Goal: Task Accomplishment & Management: Use online tool/utility

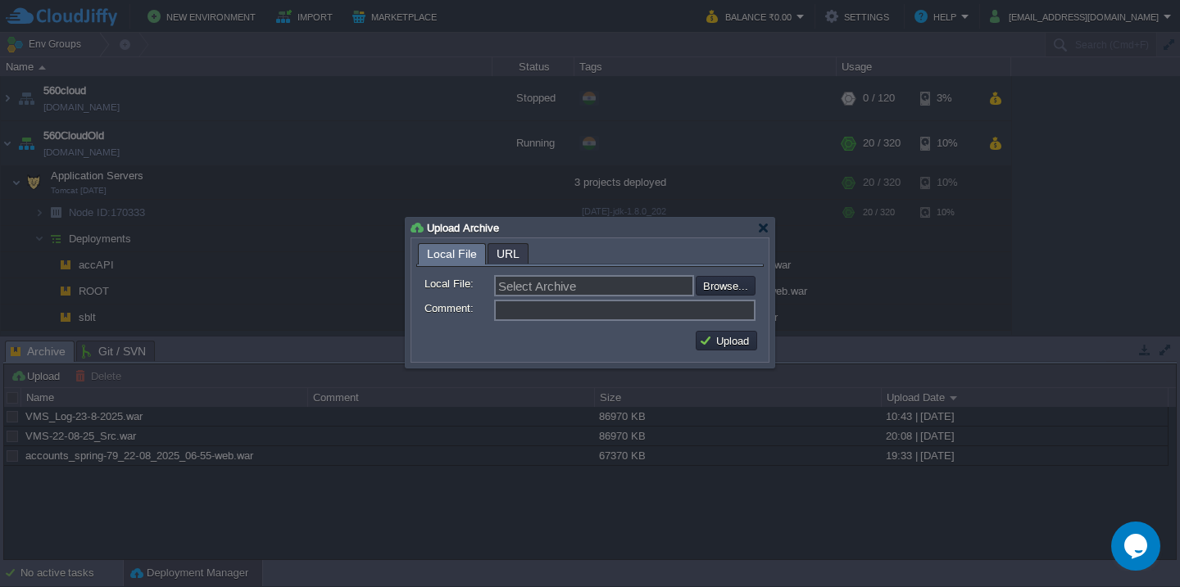
scroll to position [1103, 0]
click at [718, 287] on input "file" at bounding box center [651, 286] width 207 height 20
type input "C:\fakepath\utilAPI_228_23-08-25_12-20.war"
type input "utilAPI_228_23-08-25_12-20.war"
click at [742, 347] on button "Upload" at bounding box center [726, 340] width 55 height 15
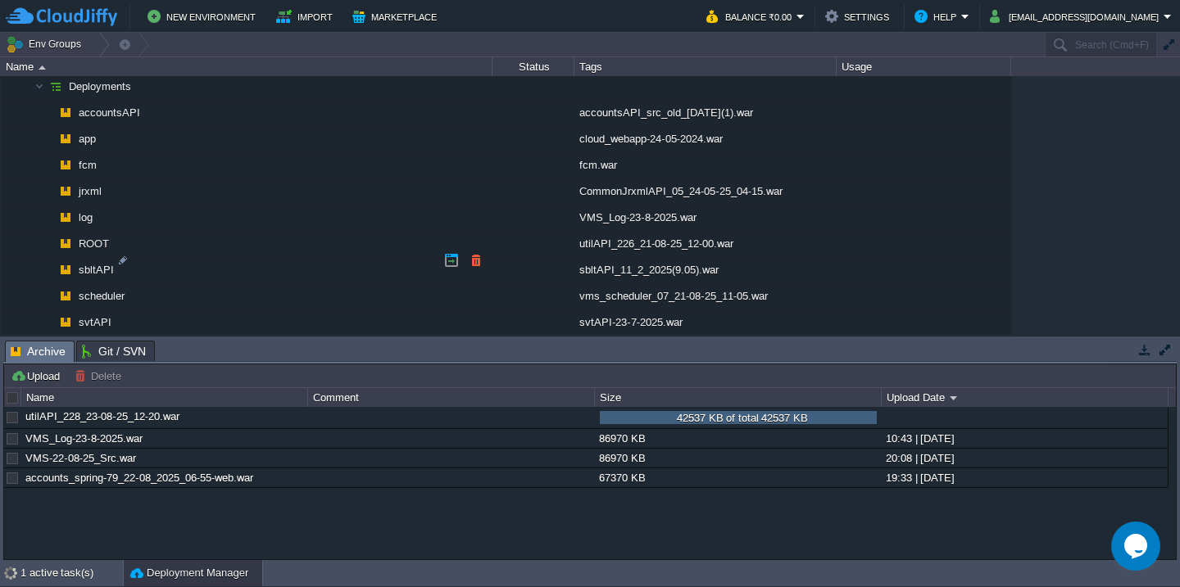
scroll to position [1784, 0]
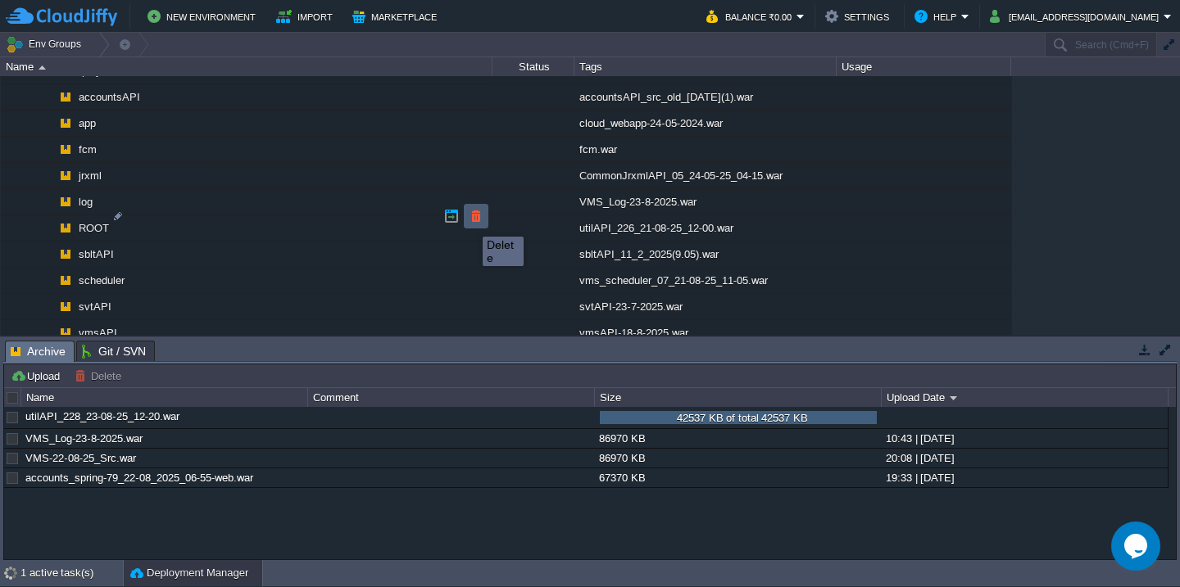
click at [470, 222] on button "button" at bounding box center [476, 216] width 15 height 15
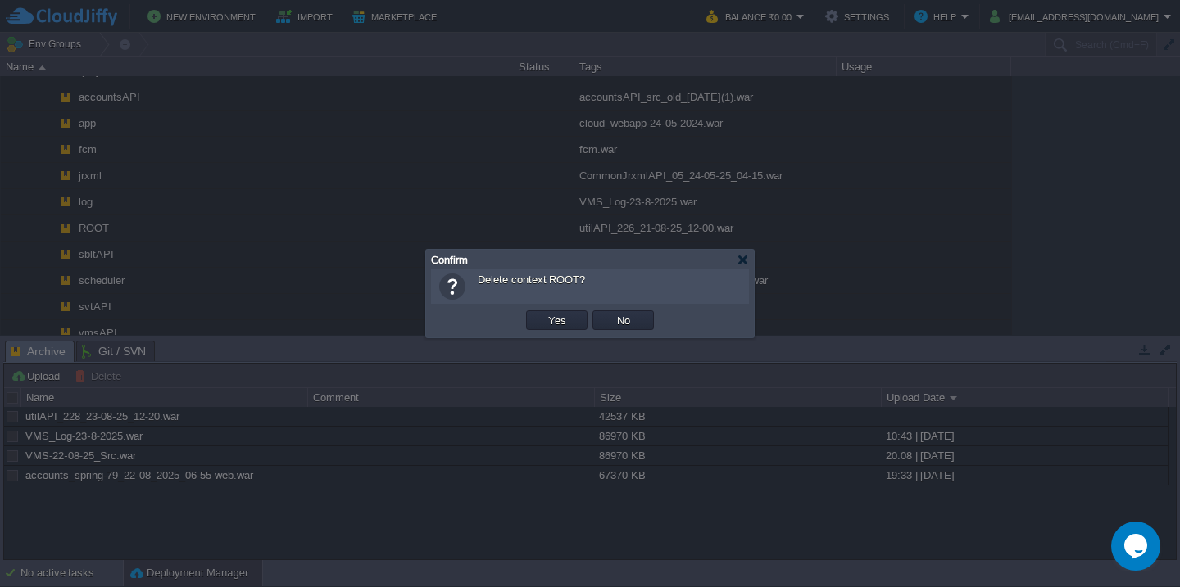
click at [543, 313] on button "Yes" at bounding box center [557, 320] width 28 height 15
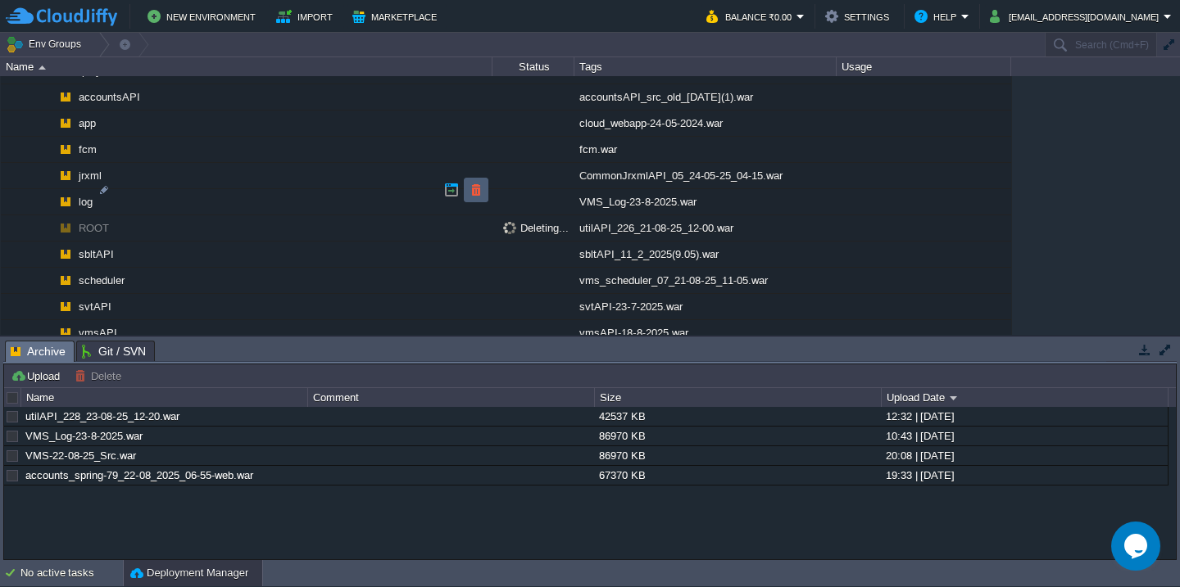
scroll to position [1760, 0]
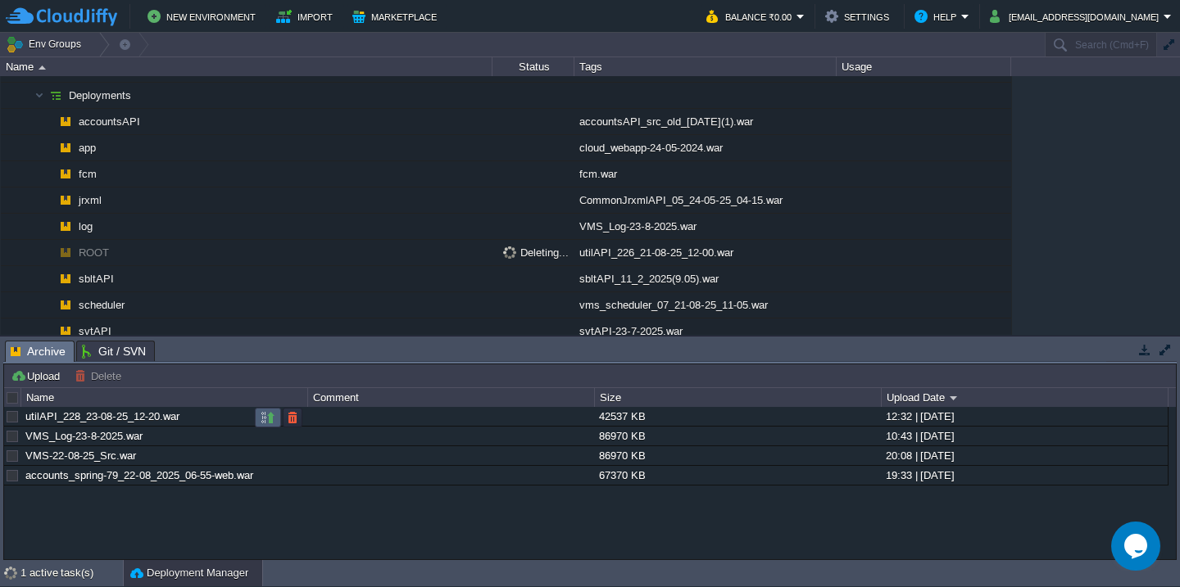
click at [264, 423] on button "button" at bounding box center [268, 417] width 15 height 15
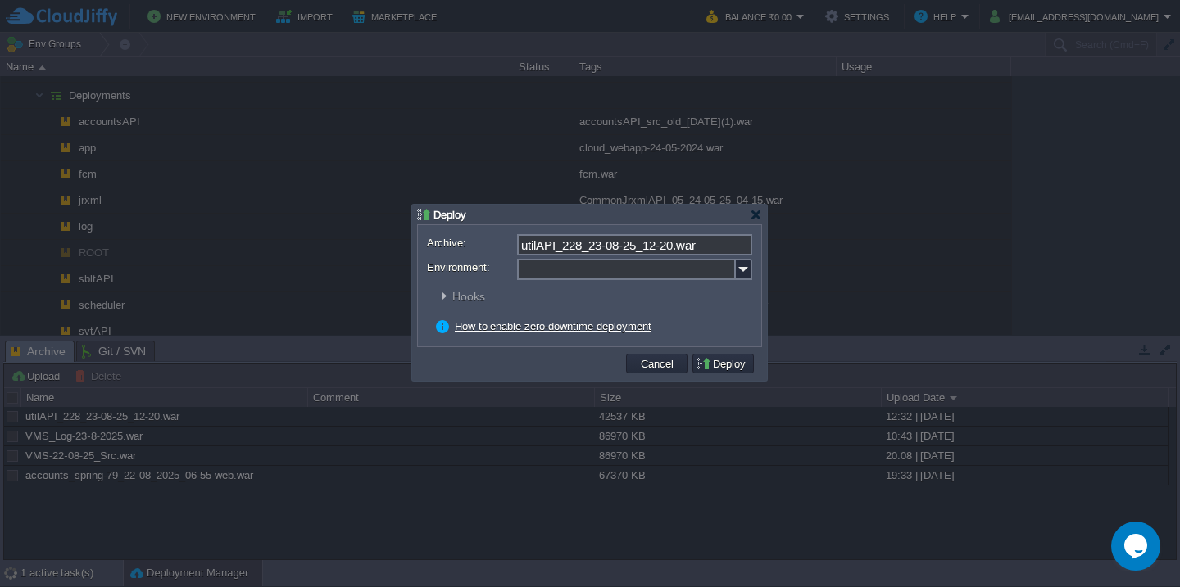
scroll to position [1698, 0]
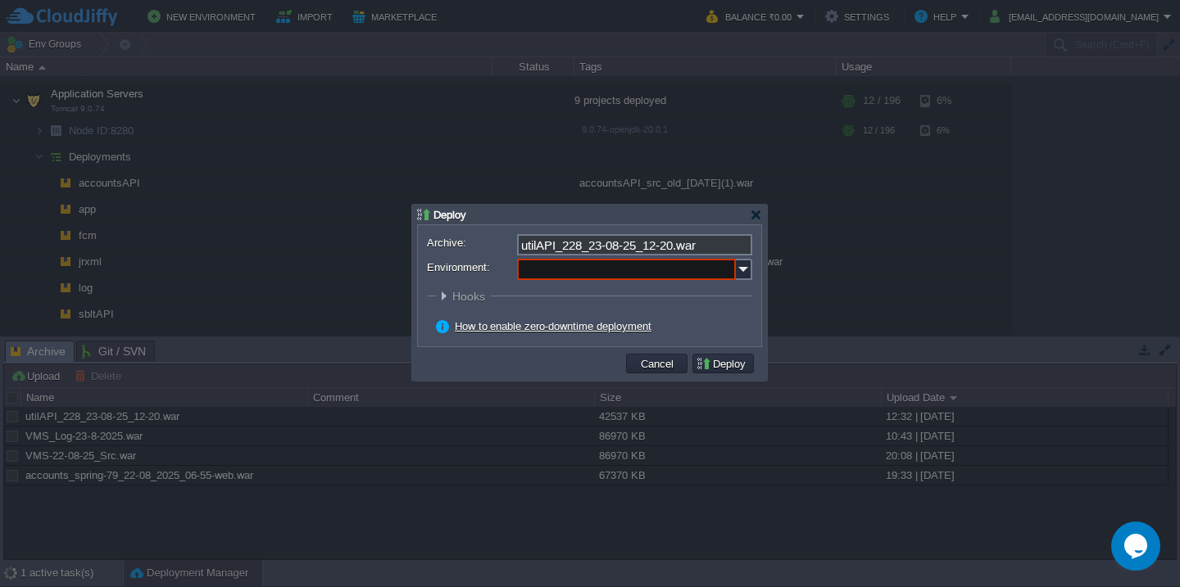
click at [615, 276] on input "Environment:" at bounding box center [626, 269] width 219 height 21
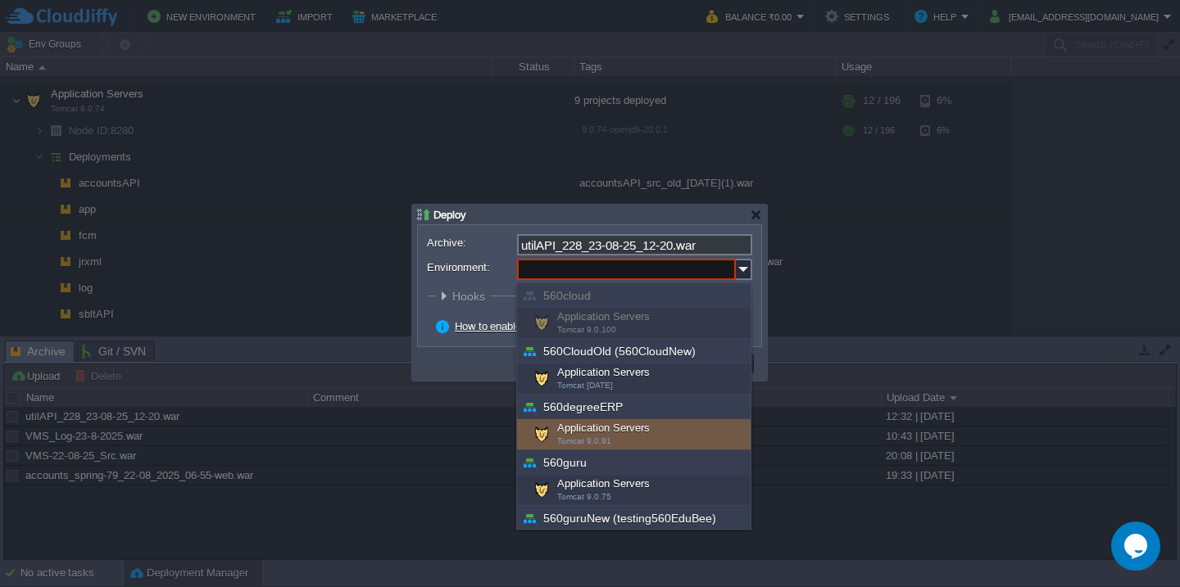
scroll to position [534, 0]
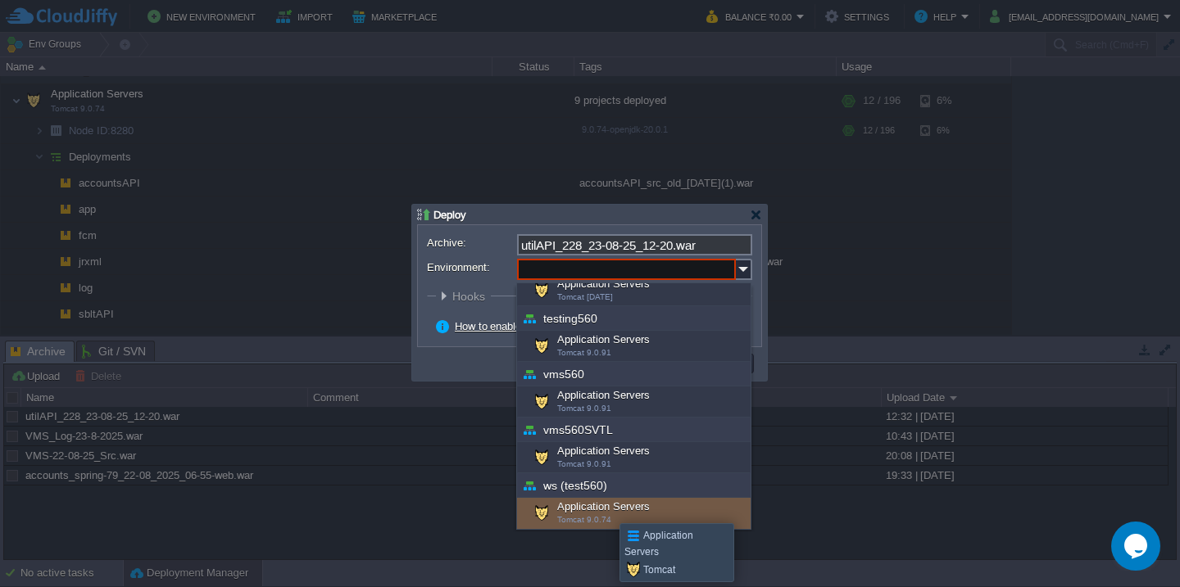
click at [607, 509] on div "Application Servers Tomcat 9.0.74" at bounding box center [633, 513] width 233 height 31
type input "Application Servers (ws (test560))"
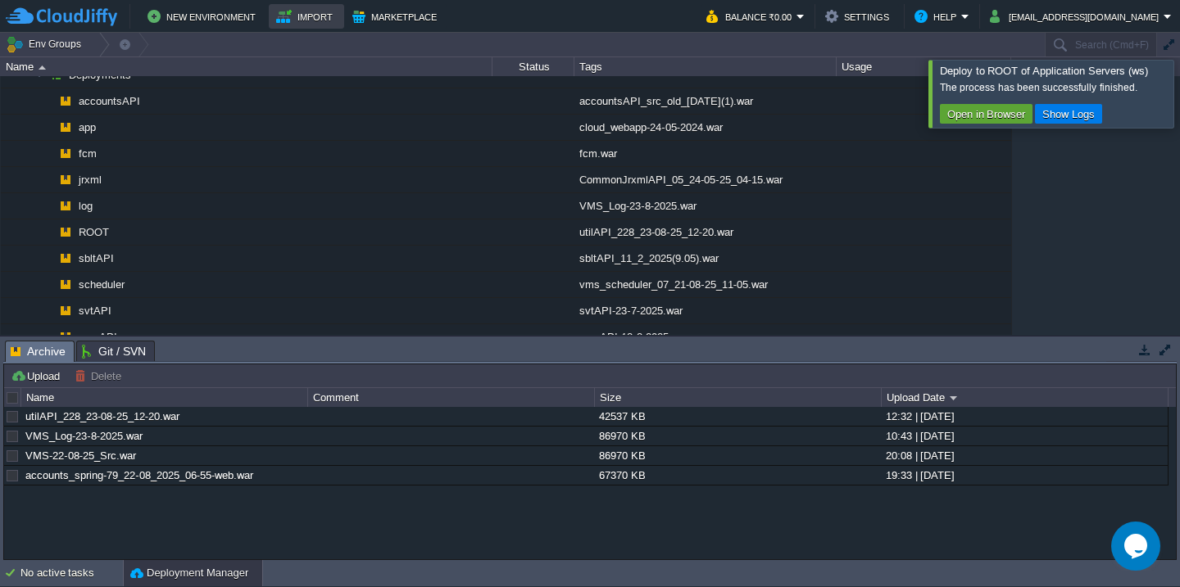
scroll to position [1698, 0]
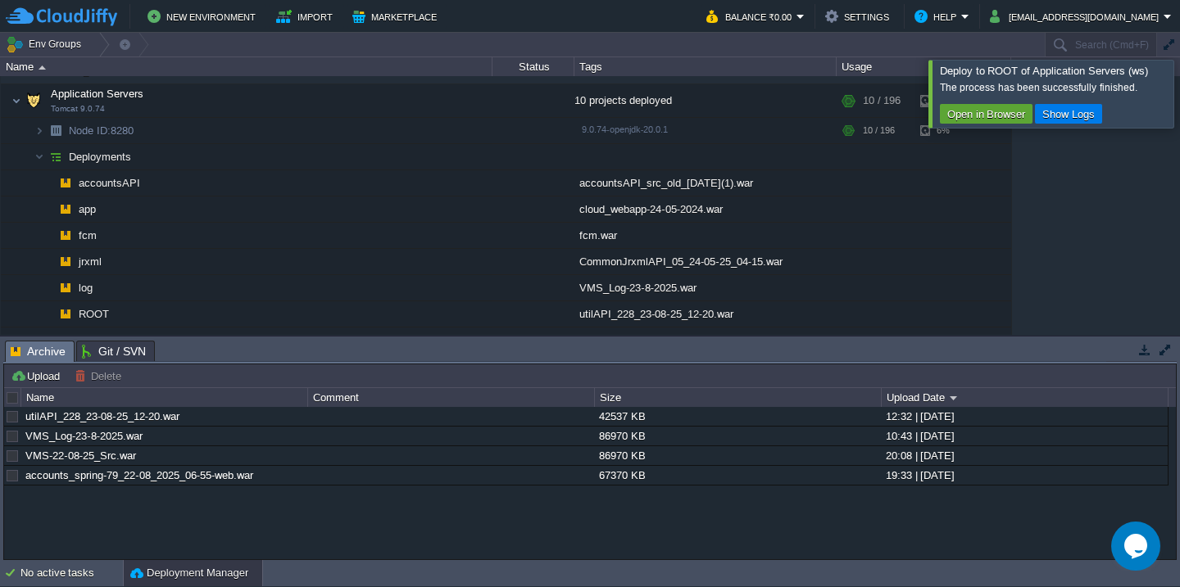
click at [1179, 82] on div at bounding box center [1199, 93] width 0 height 67
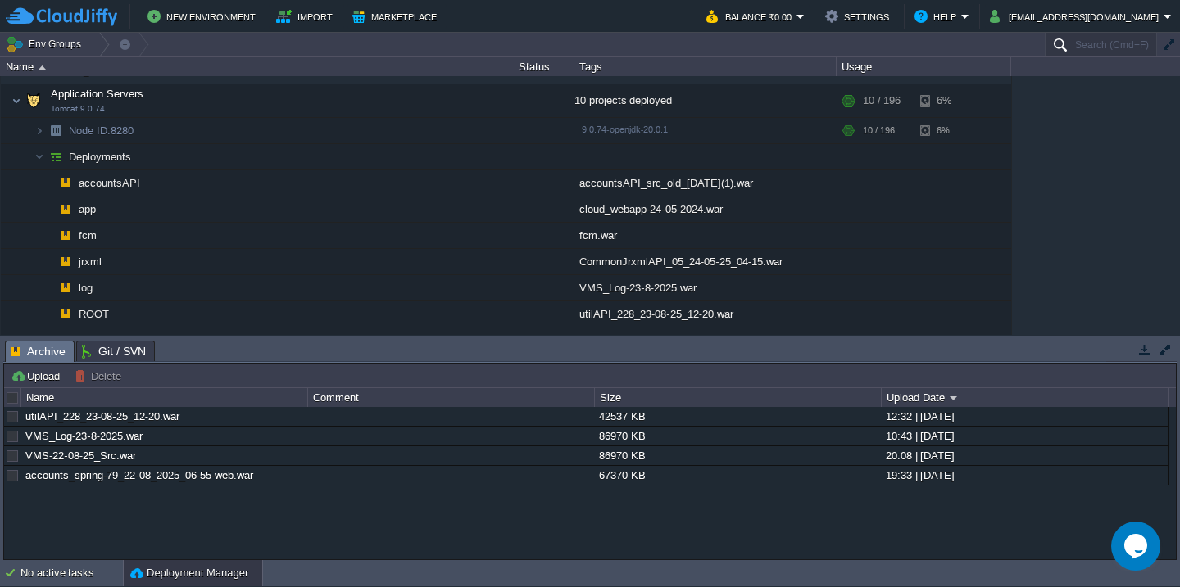
click at [1090, 40] on input "Search (Cmd+F)" at bounding box center [1100, 45] width 112 height 24
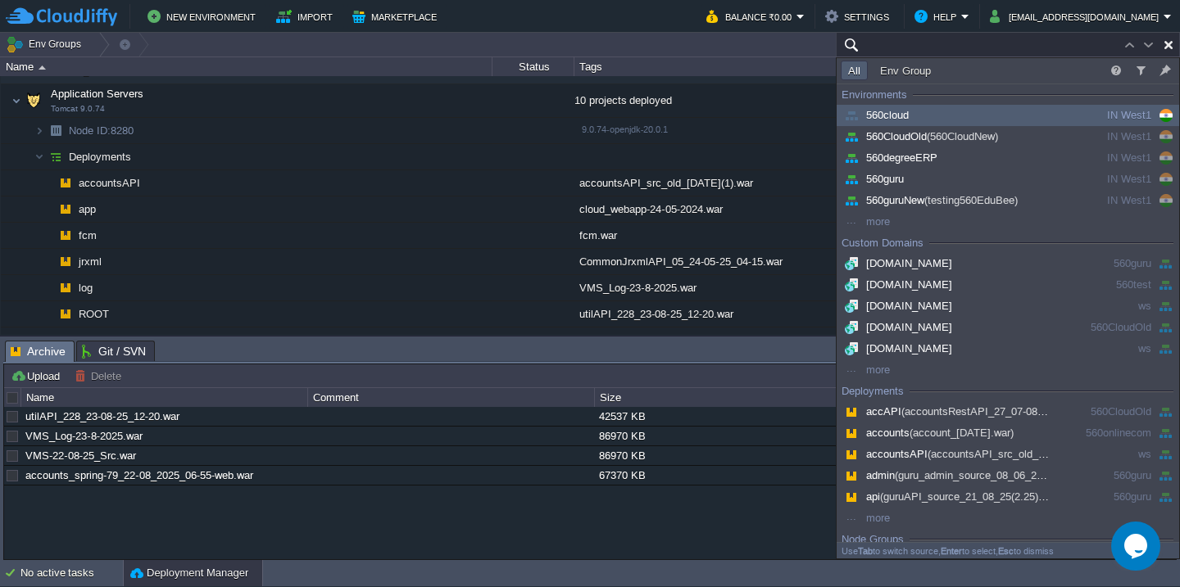
paste input "[DOMAIN_NAME]"
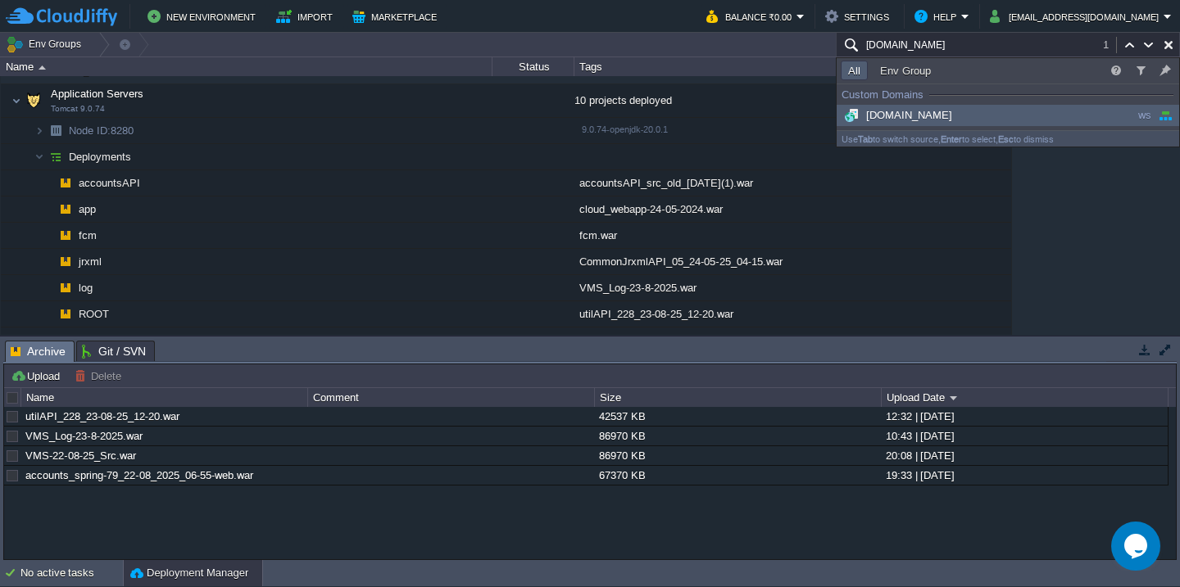
type input "[DOMAIN_NAME]"
click at [908, 119] on span "[DOMAIN_NAME]" at bounding box center [895, 115] width 111 height 12
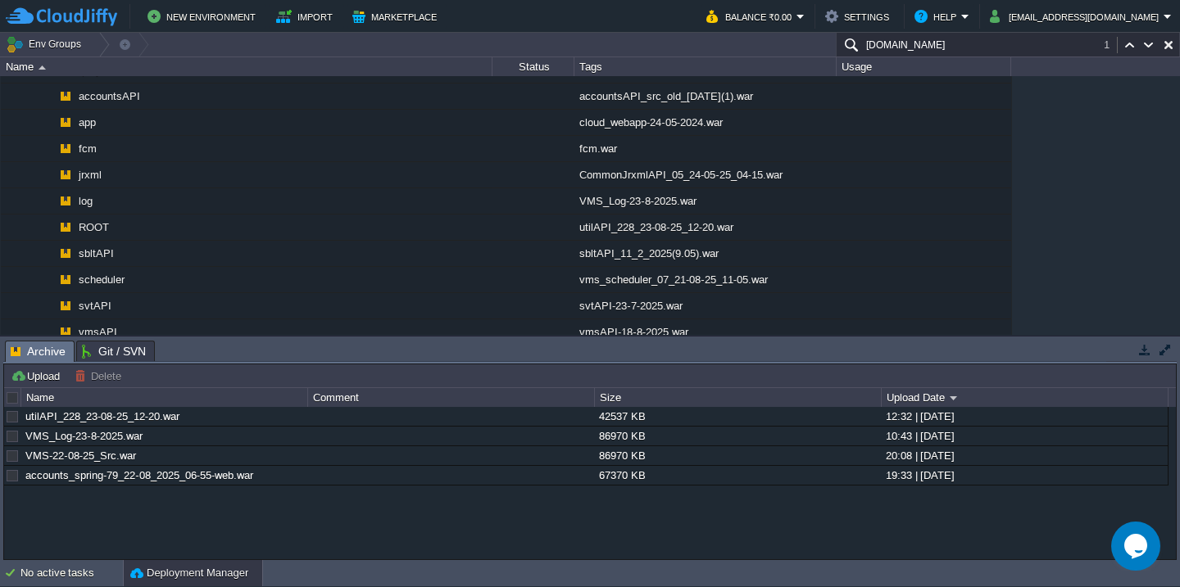
scroll to position [1656, 0]
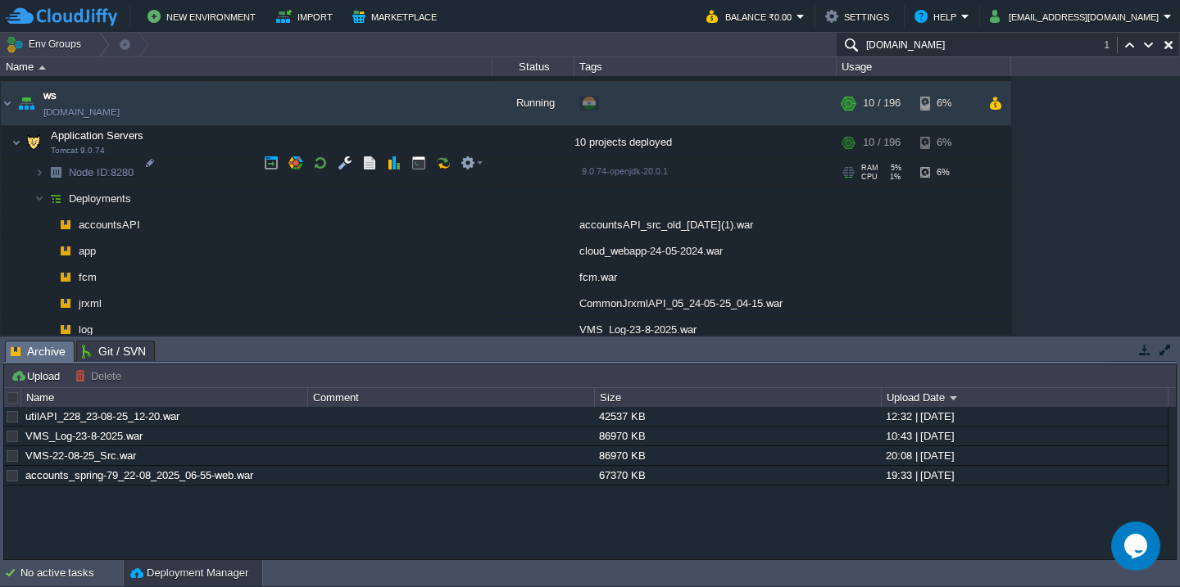
click at [185, 163] on td "Node ID: 8280" at bounding box center [247, 173] width 492 height 26
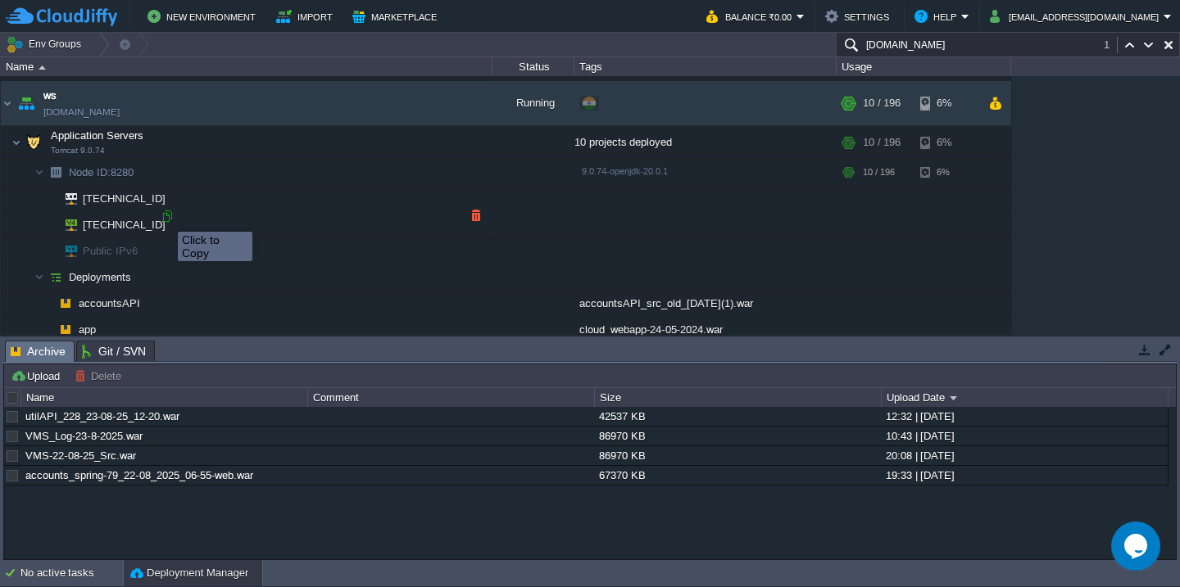
click at [165, 217] on div at bounding box center [167, 216] width 15 height 15
type input "[TECHNICAL_ID]"
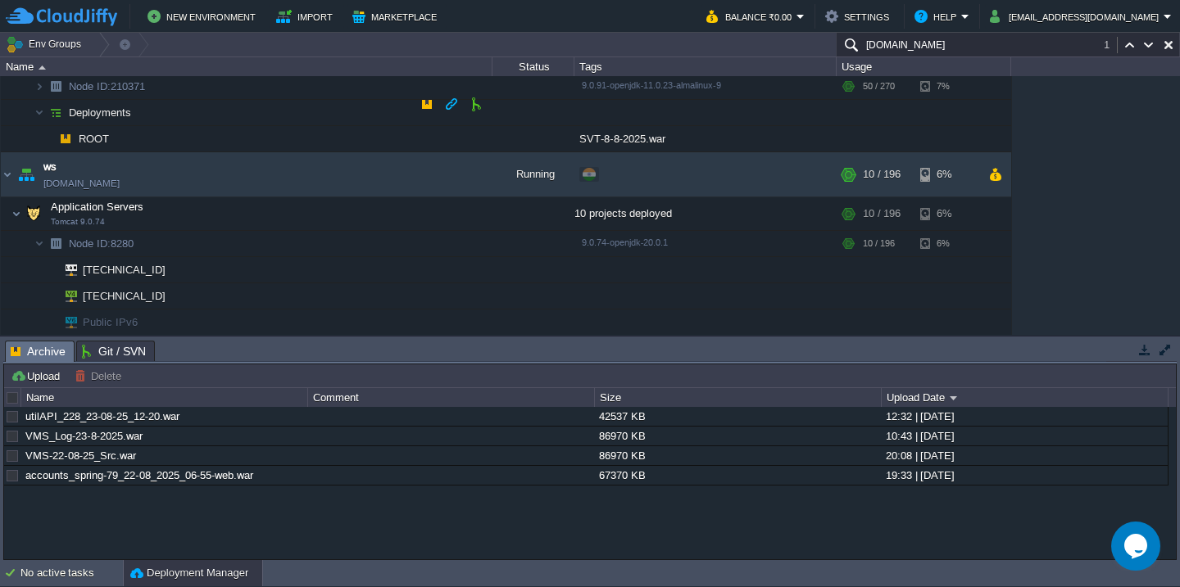
scroll to position [1577, 0]
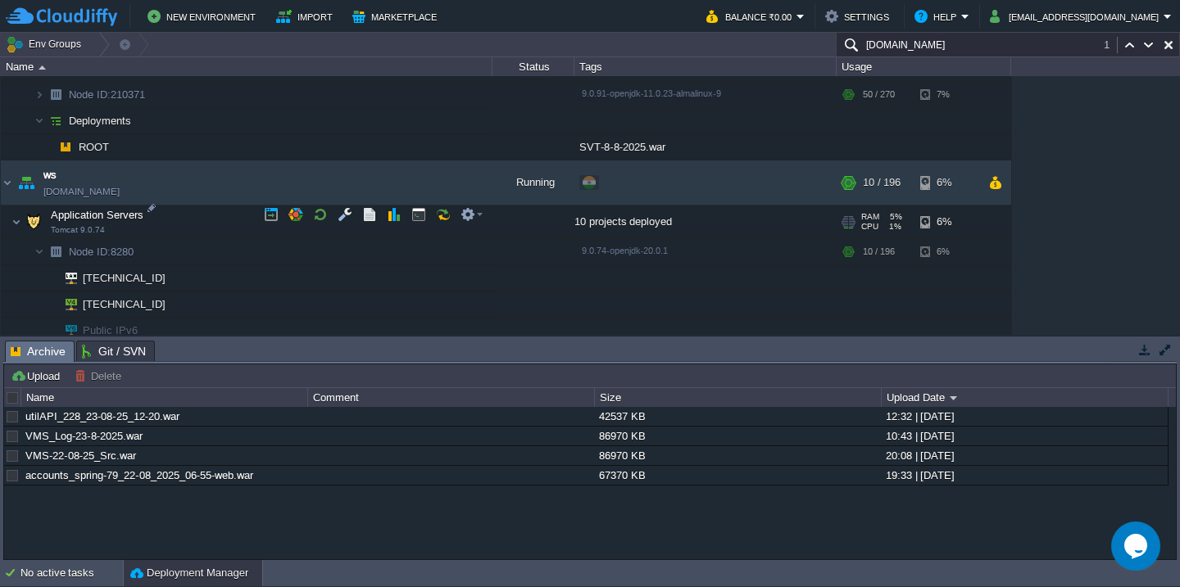
click at [220, 213] on td "Application Servers Tomcat 9.0.74" at bounding box center [247, 223] width 492 height 34
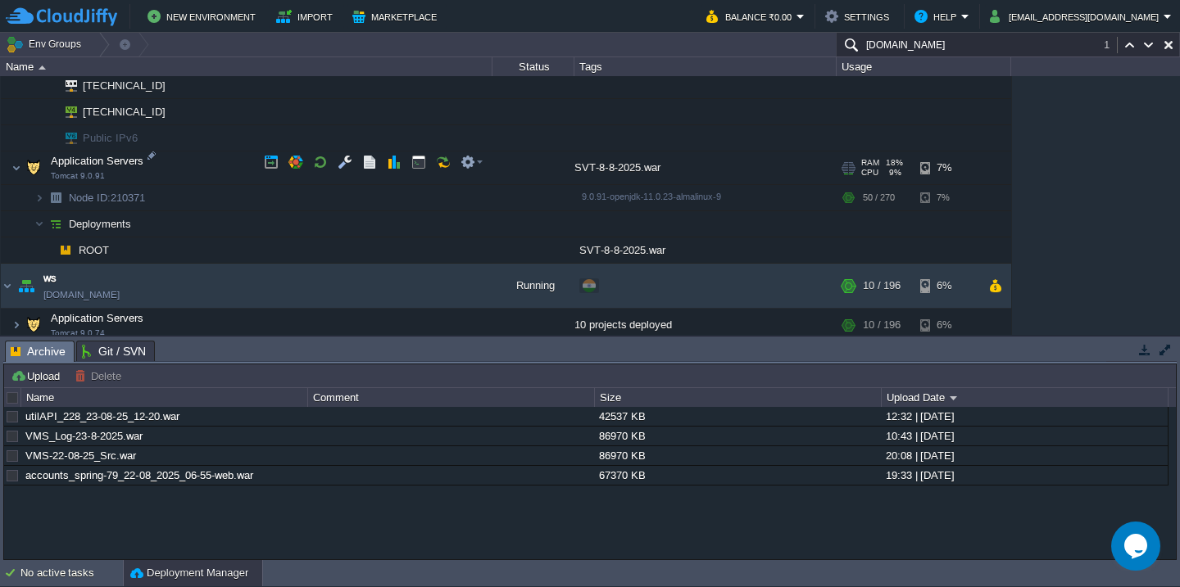
click at [232, 164] on td "Application Servers Tomcat 9.0.91" at bounding box center [247, 169] width 492 height 34
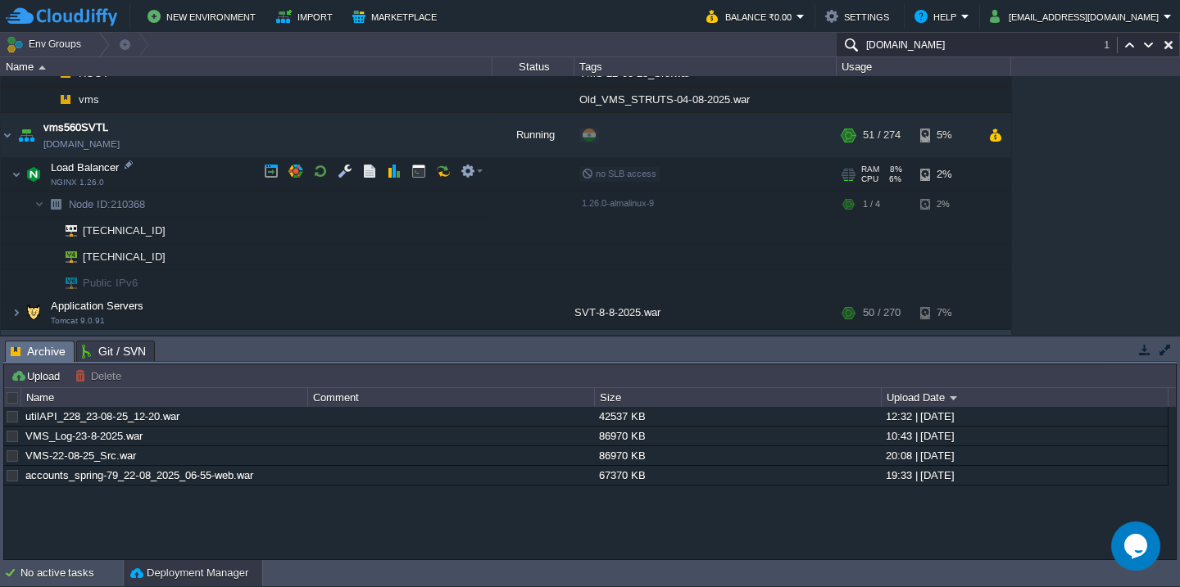
click at [232, 164] on td "Load Balancer NGINX 1.26.0" at bounding box center [247, 175] width 492 height 34
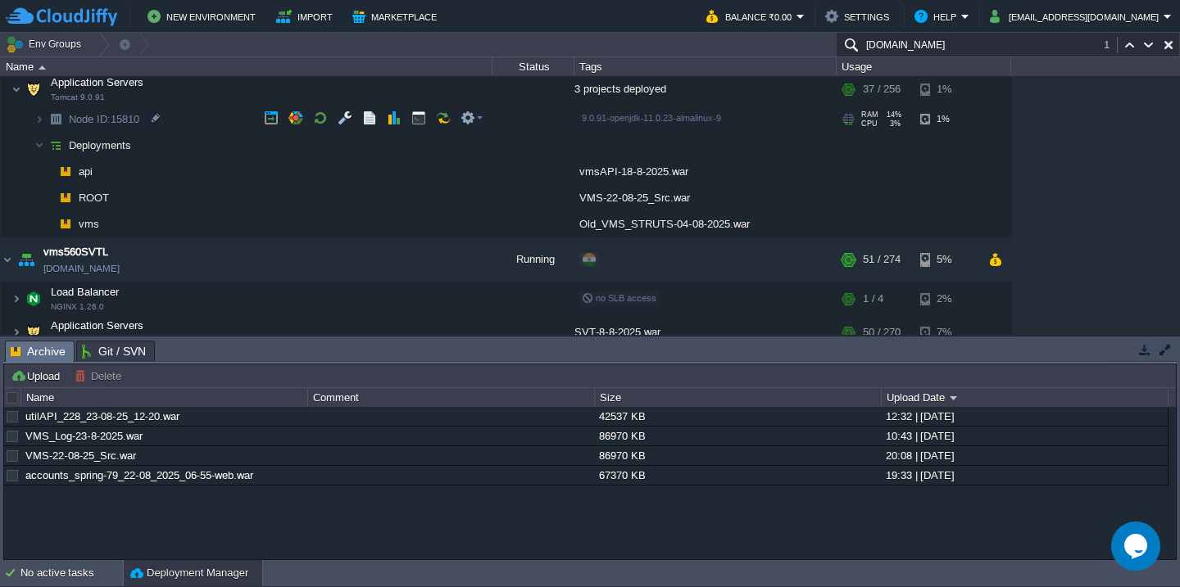
scroll to position [1153, 0]
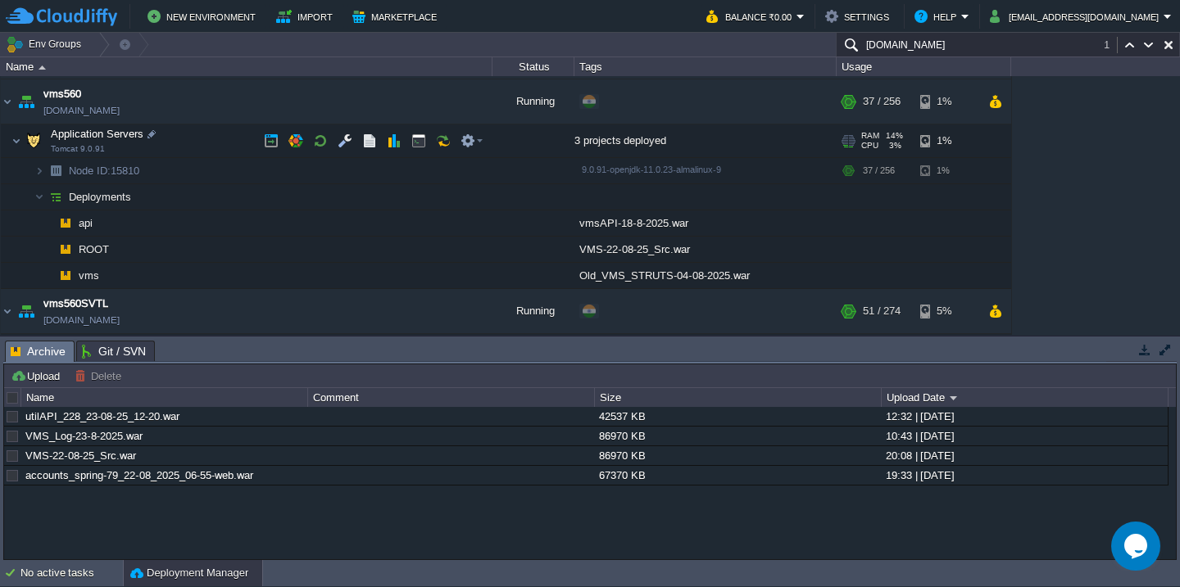
click at [235, 147] on td "Application Servers Tomcat 9.0.91" at bounding box center [247, 142] width 492 height 34
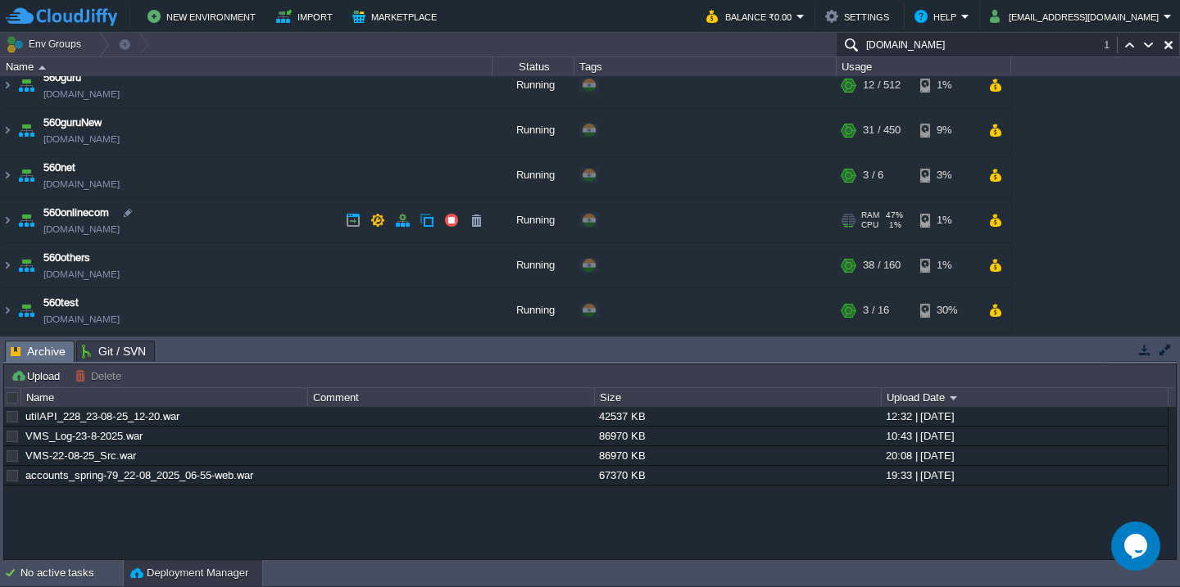
scroll to position [0, 0]
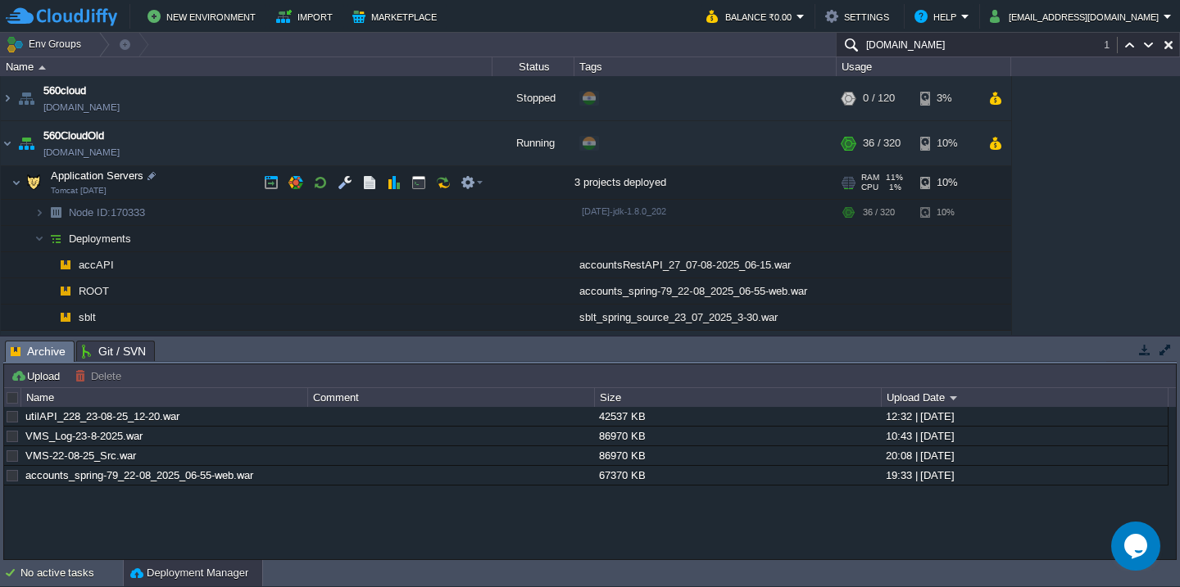
click at [227, 175] on td "Application Servers Tomcat [DATE]" at bounding box center [247, 183] width 492 height 34
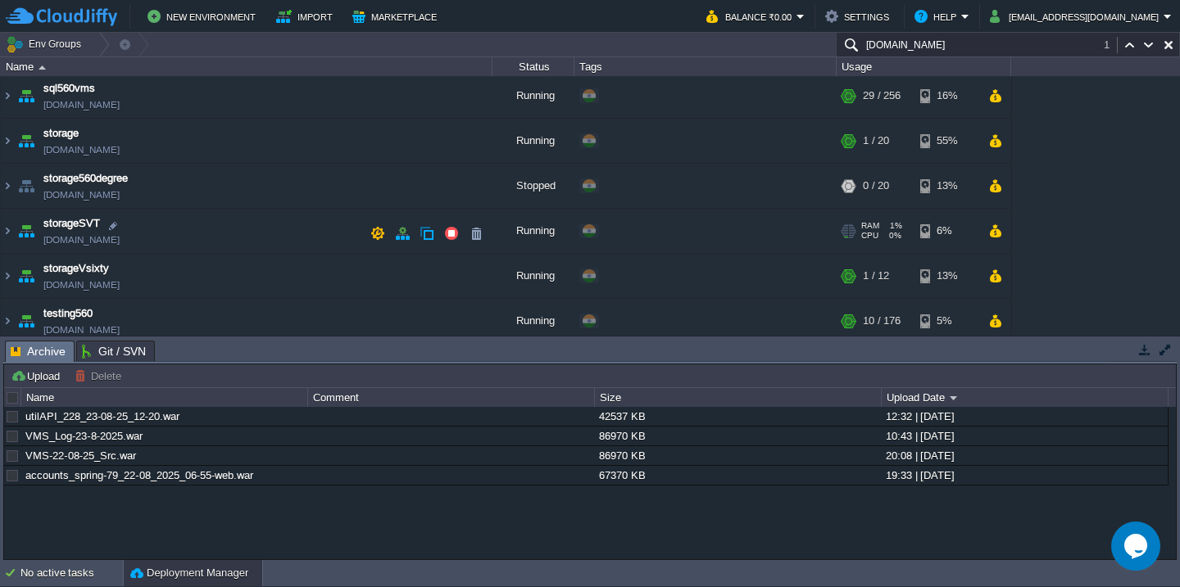
scroll to position [1034, 0]
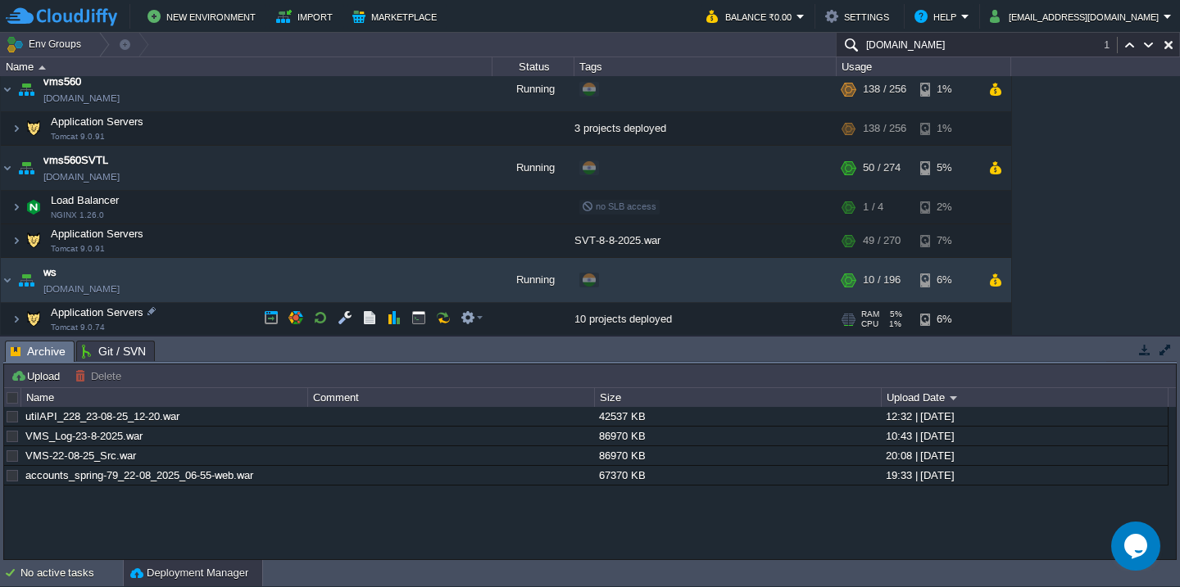
click at [220, 313] on td "Application Servers Tomcat 9.0.74" at bounding box center [247, 320] width 492 height 34
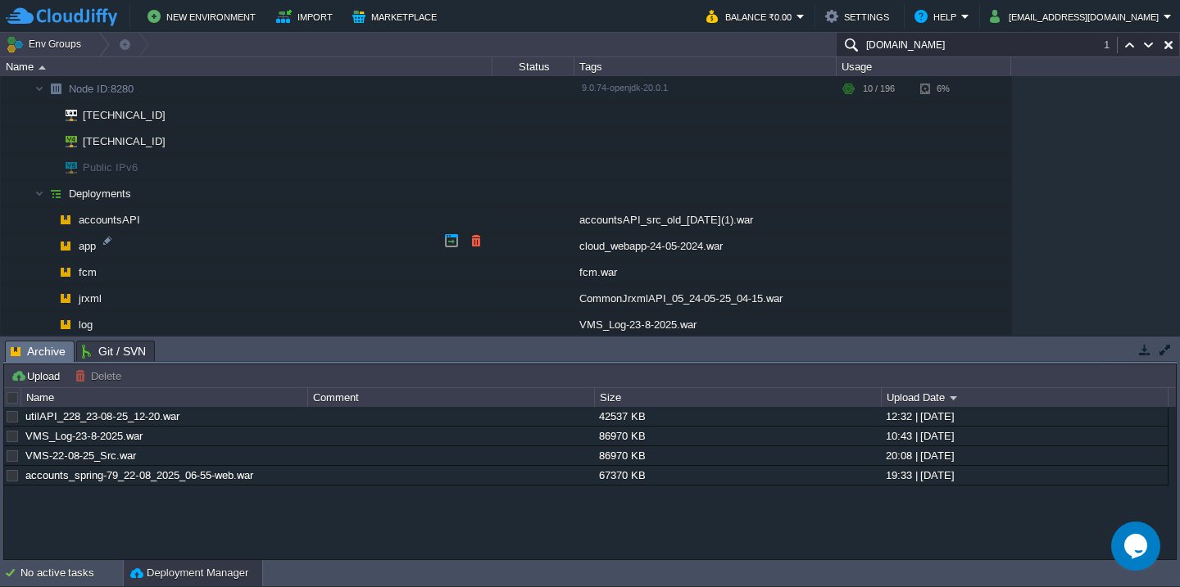
scroll to position [1291, 0]
click at [169, 138] on div at bounding box center [167, 138] width 15 height 15
